Goal: Transaction & Acquisition: Purchase product/service

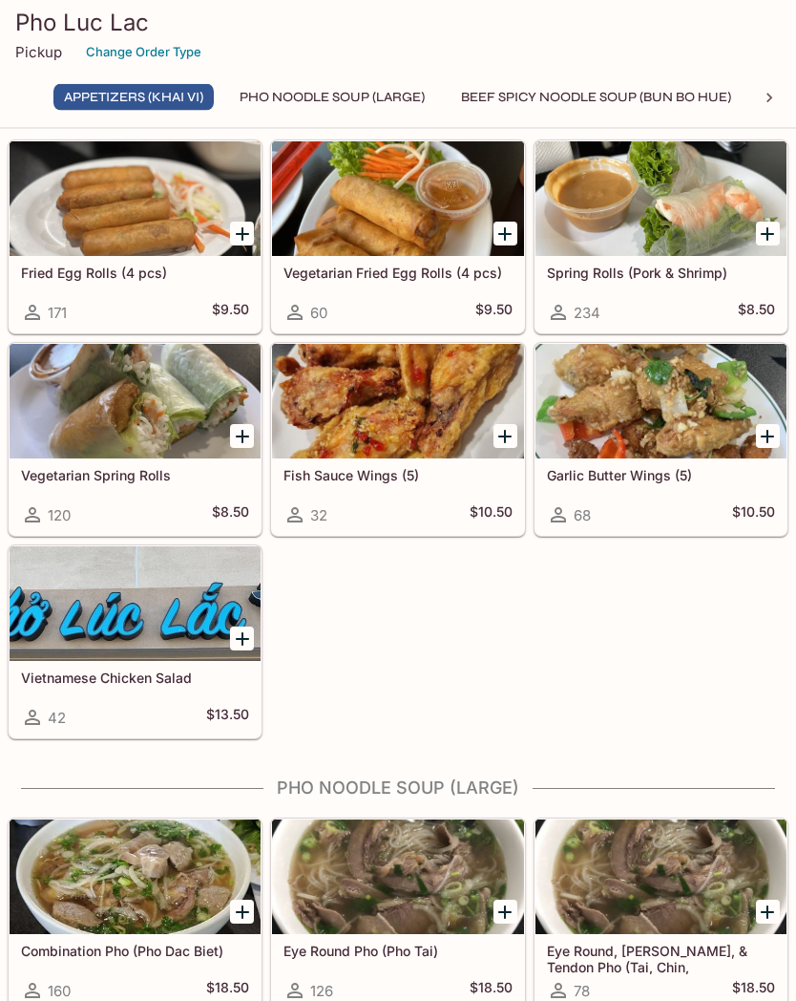
scroll to position [161, 0]
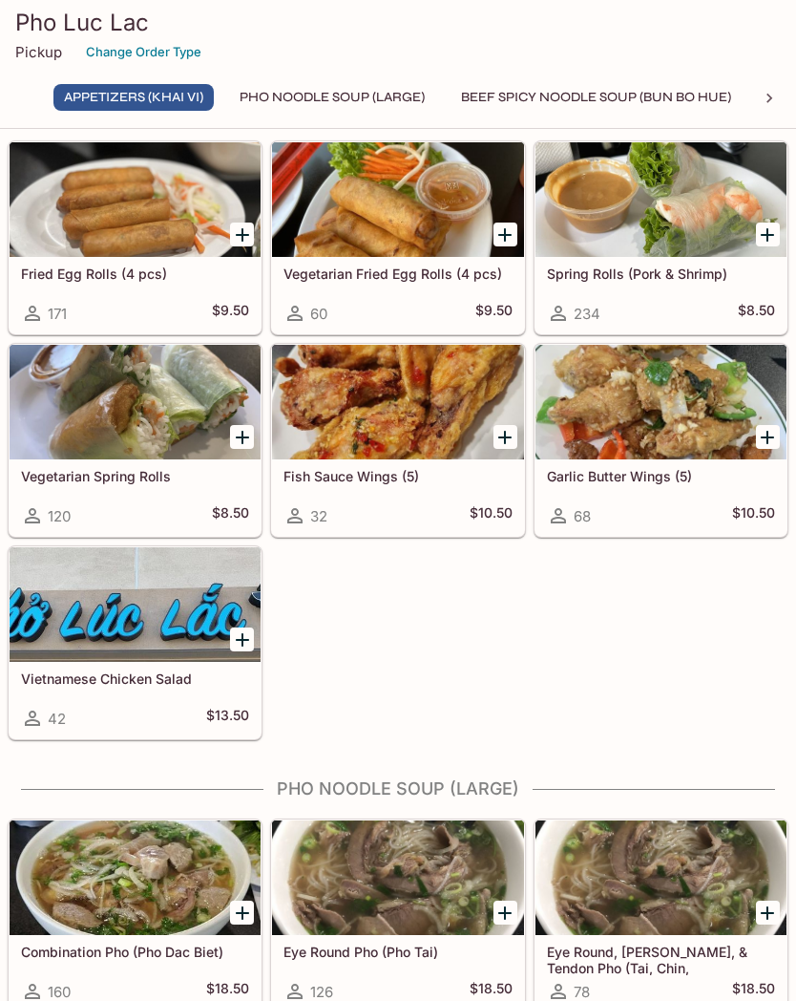
click at [140, 480] on h5 "Vegetarian Spring Rolls" at bounding box center [135, 476] width 228 height 16
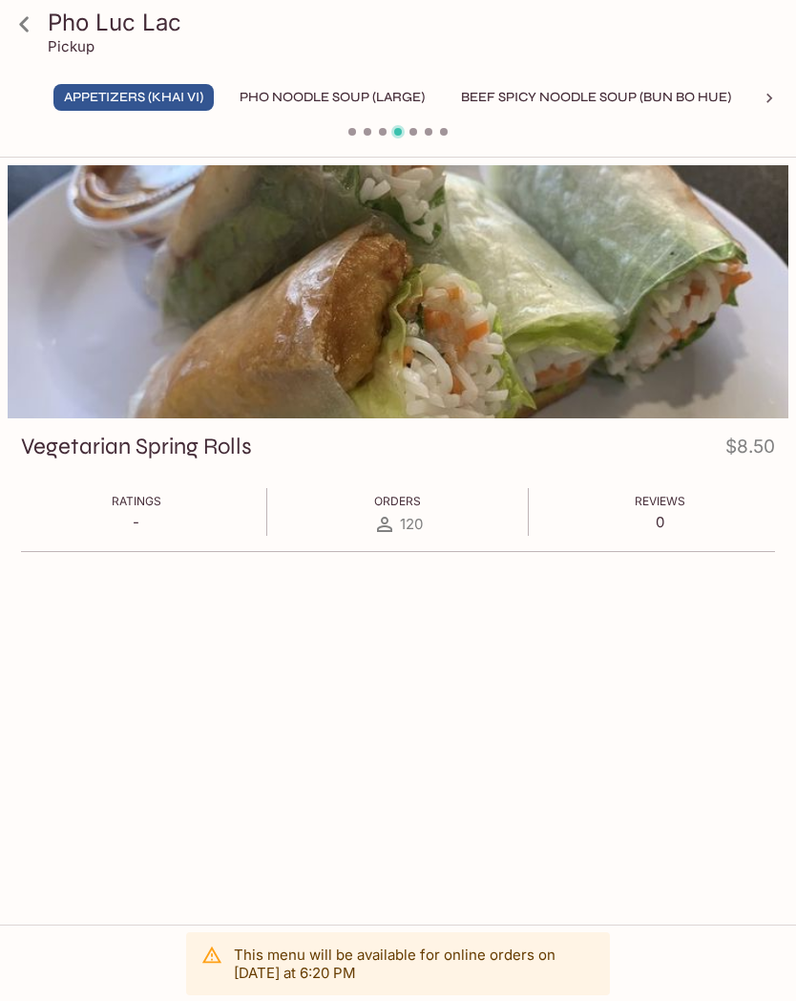
click at [24, 20] on icon at bounding box center [24, 23] width 10 height 15
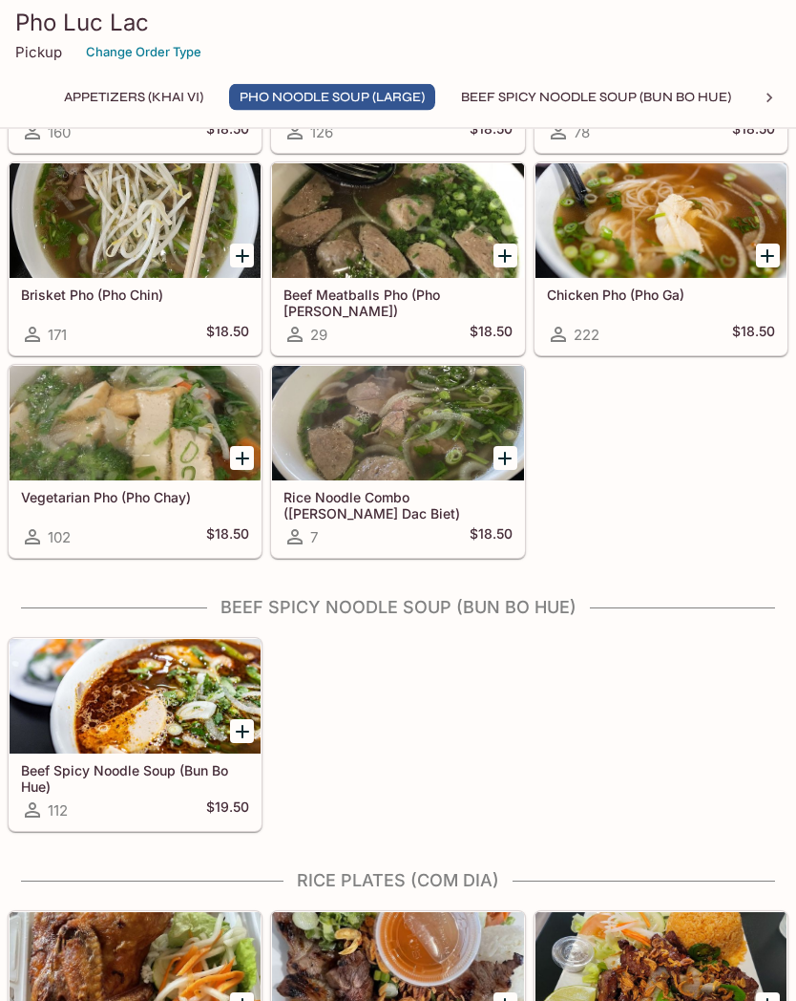
scroll to position [1021, 0]
click at [75, 448] on div at bounding box center [135, 423] width 251 height 115
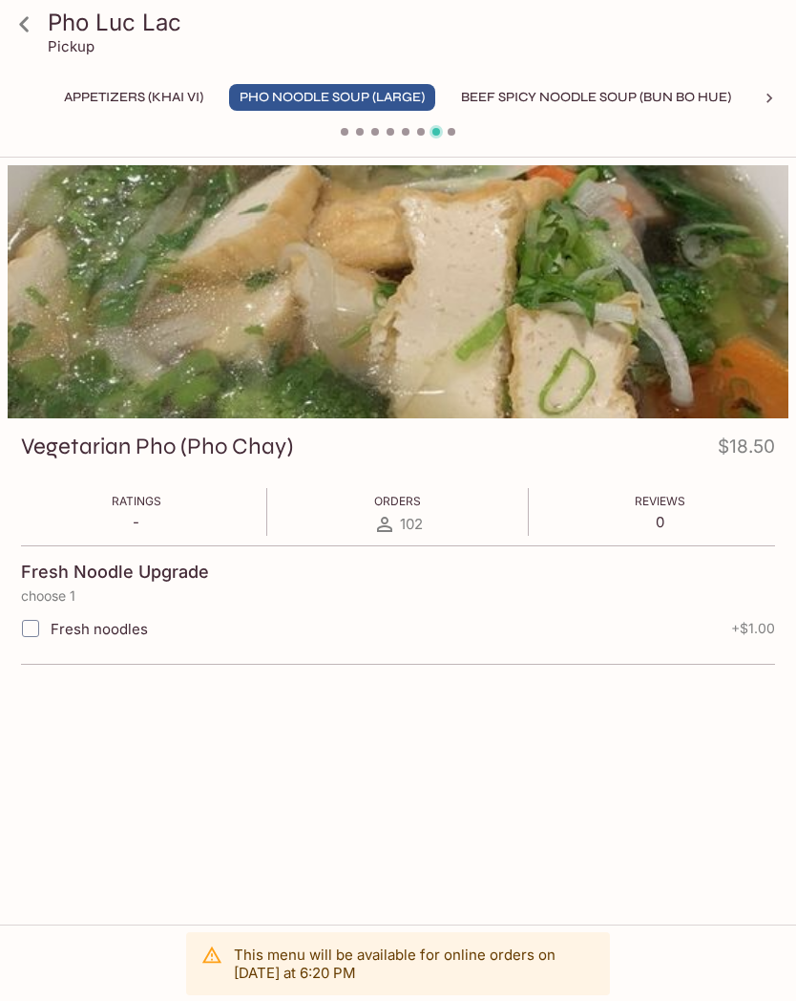
click at [28, 18] on icon at bounding box center [24, 23] width 10 height 15
